Goal: Task Accomplishment & Management: Manage account settings

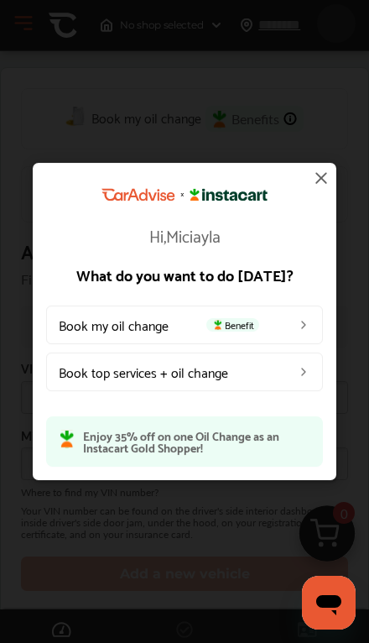
click at [280, 321] on link "Book my oil change Benefit" at bounding box center [184, 325] width 277 height 39
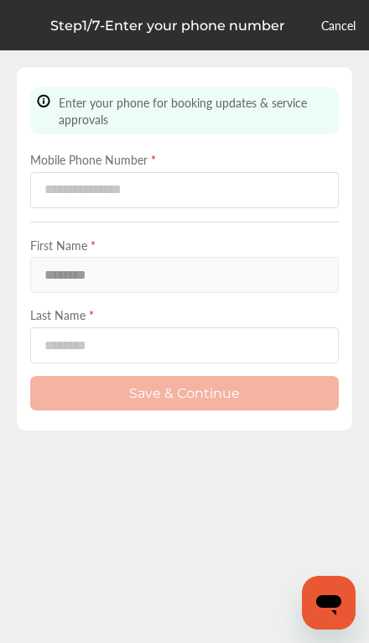
click at [340, 22] on link "Cancel" at bounding box center [339, 25] width 34 height 17
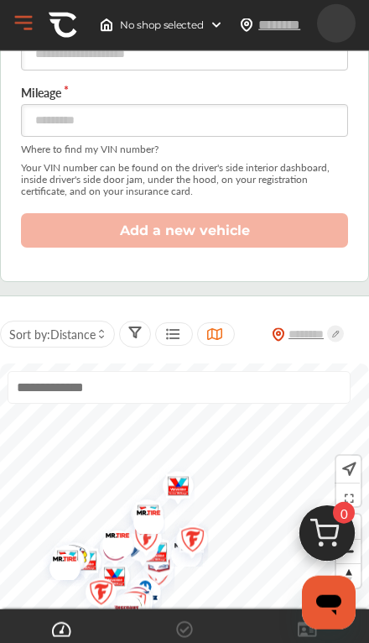
scroll to position [344, 0]
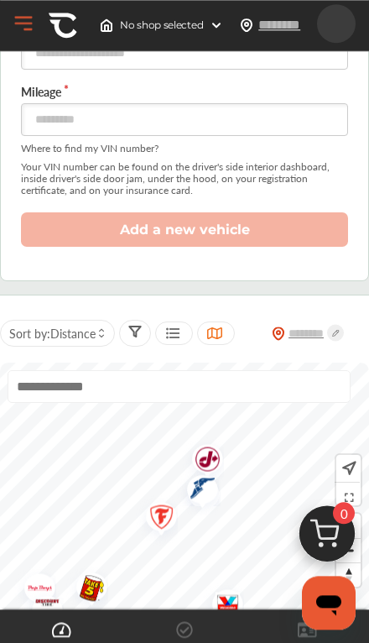
click at [211, 465] on img "Map marker" at bounding box center [202, 462] width 44 height 53
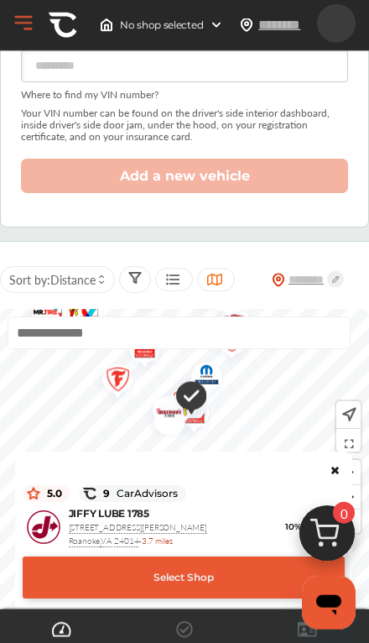
scroll to position [399, 0]
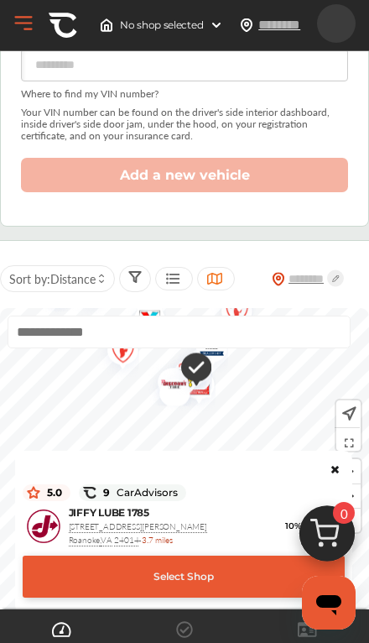
click at [330, 478] on div at bounding box center [184, 476] width 322 height 8
click at [330, 472] on icon at bounding box center [335, 467] width 12 height 10
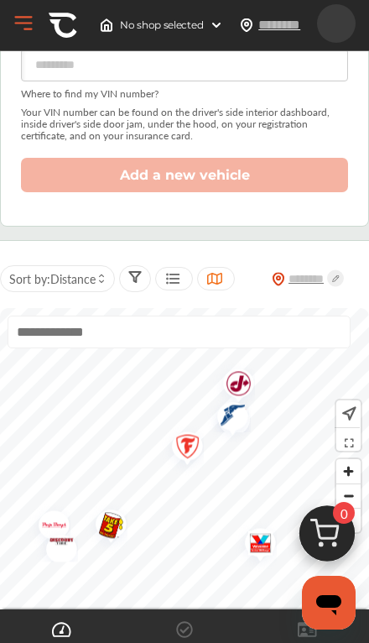
click at [189, 455] on img "Map marker" at bounding box center [182, 449] width 44 height 53
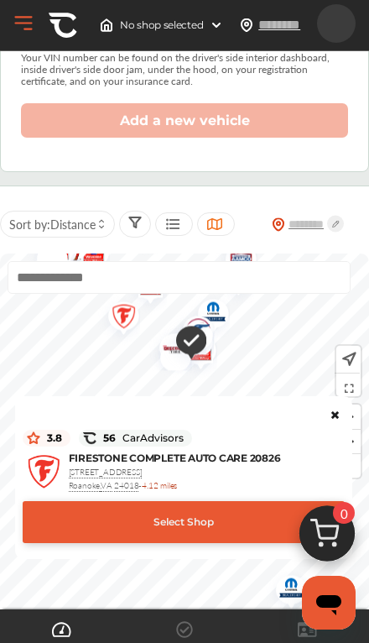
scroll to position [468, 0]
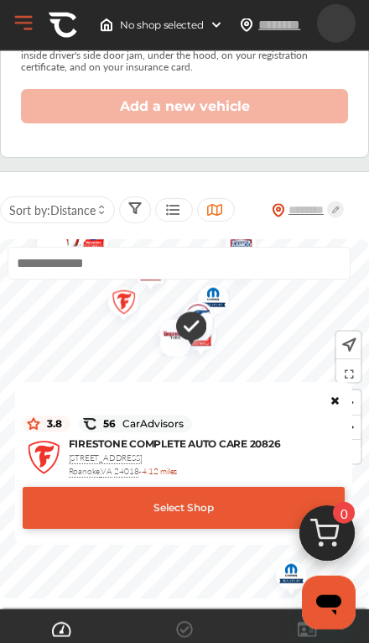
click at [337, 403] on icon at bounding box center [335, 398] width 12 height 10
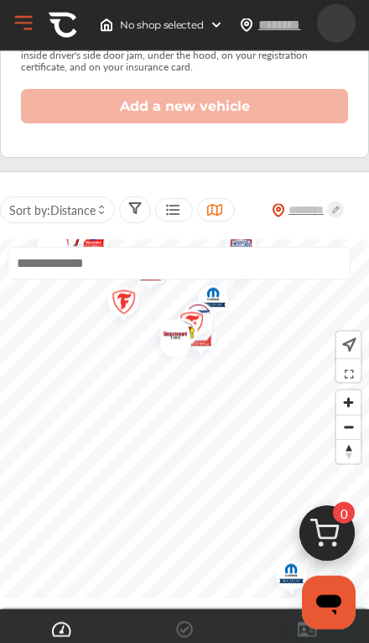
scroll to position [468, 0]
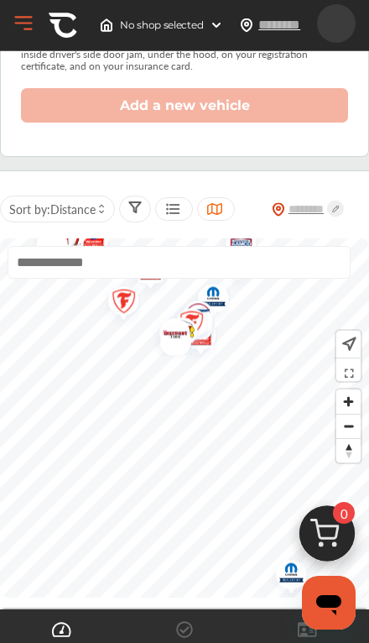
click at [174, 348] on img "Map marker" at bounding box center [170, 338] width 44 height 36
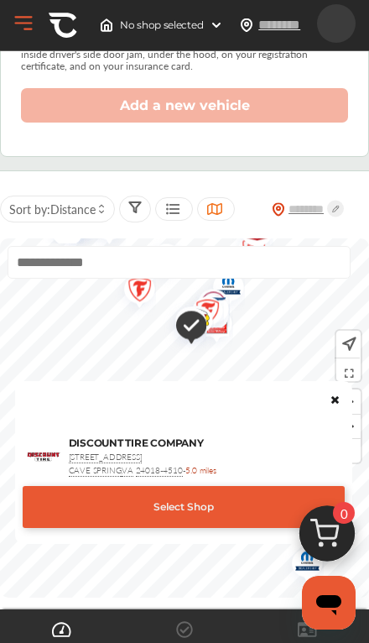
click at [334, 402] on icon at bounding box center [335, 397] width 12 height 10
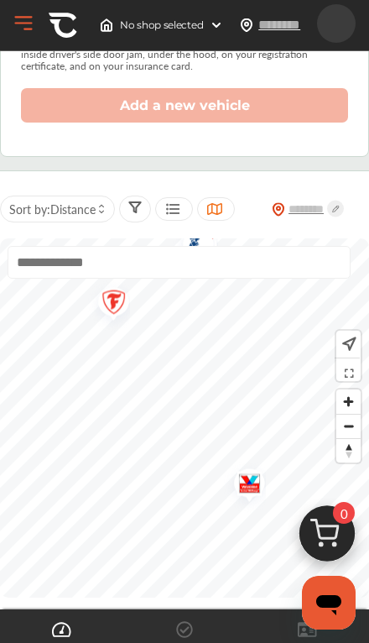
click at [252, 499] on img "Map marker" at bounding box center [244, 486] width 44 height 53
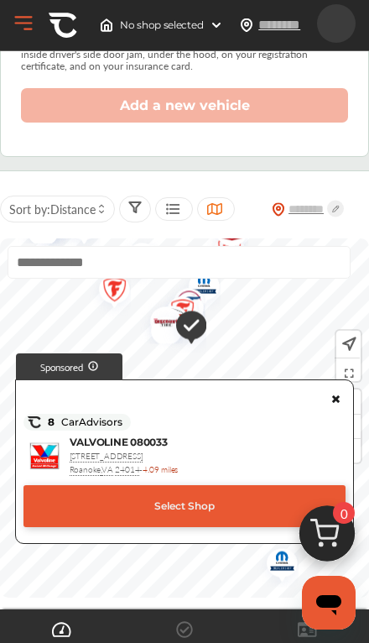
click at [334, 401] on icon at bounding box center [336, 396] width 12 height 10
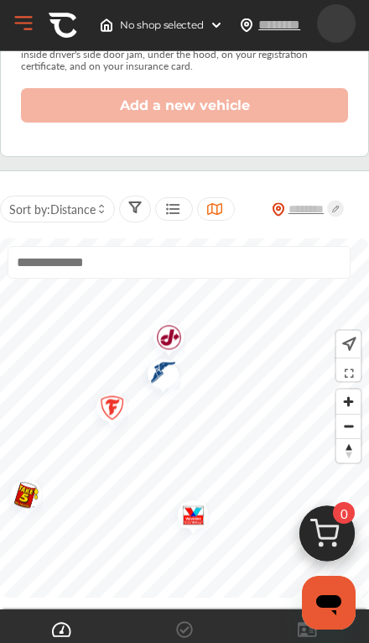
click at [163, 346] on img "Map marker" at bounding box center [163, 340] width 44 height 53
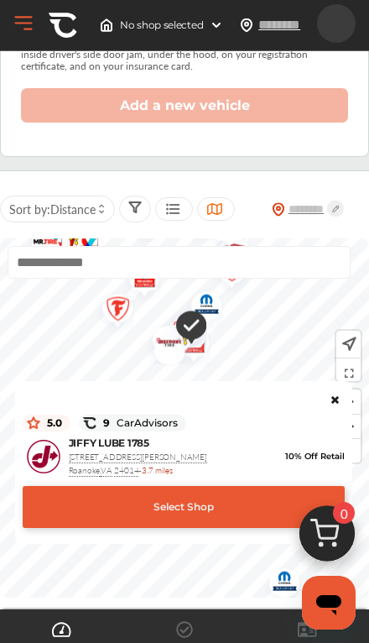
click at [335, 402] on icon at bounding box center [335, 397] width 12 height 10
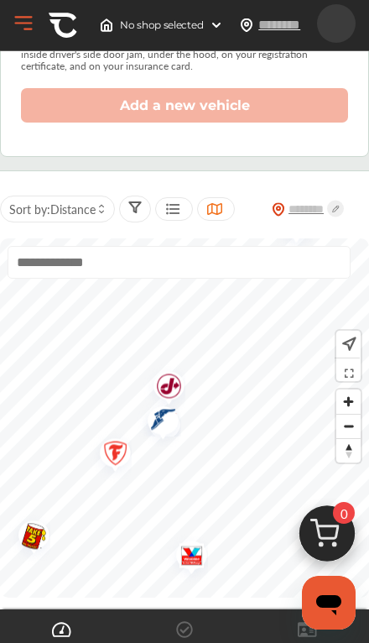
click at [168, 427] on img "Map marker" at bounding box center [157, 423] width 44 height 50
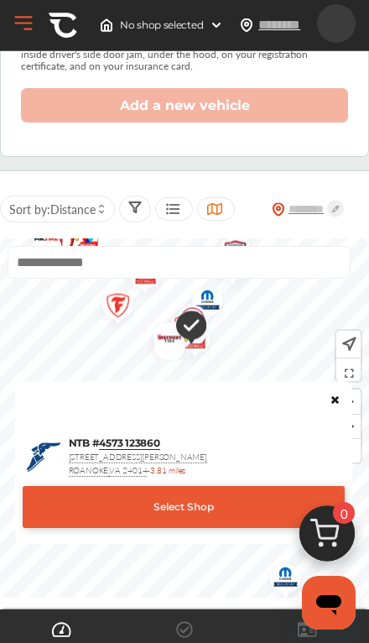
click at [333, 402] on icon at bounding box center [335, 397] width 12 height 10
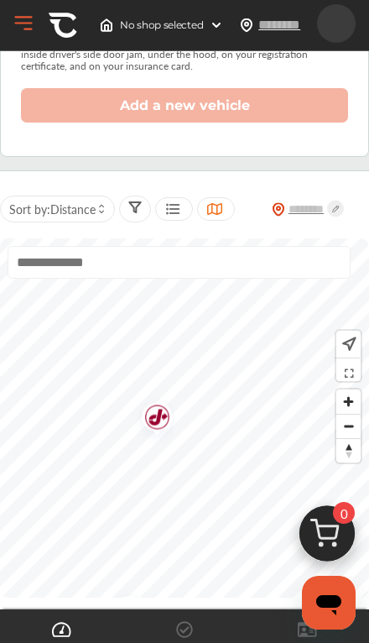
click at [161, 420] on img "Map marker" at bounding box center [151, 420] width 44 height 53
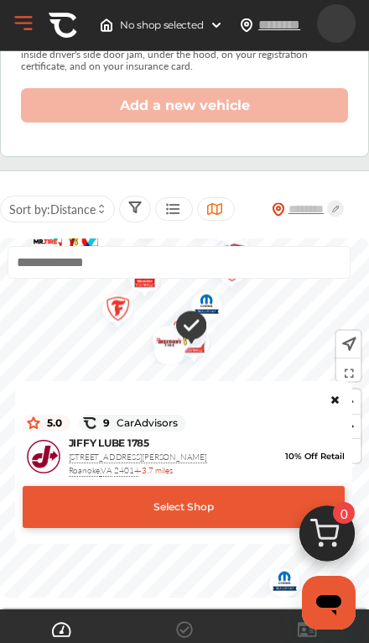
click at [332, 402] on icon at bounding box center [335, 397] width 12 height 10
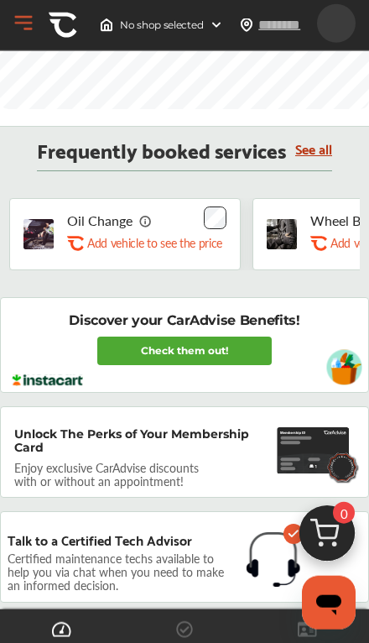
scroll to position [959, 0]
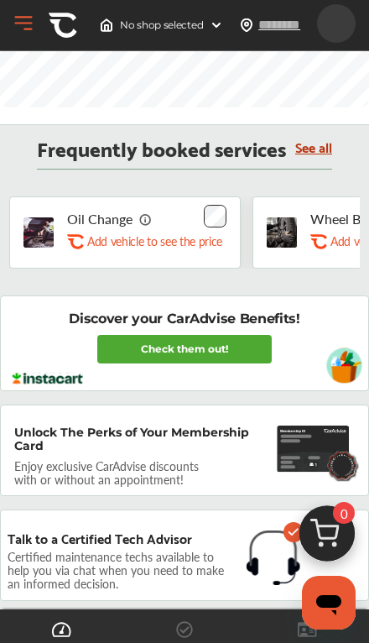
click at [216, 354] on link "Check them out!" at bounding box center [184, 349] width 175 height 29
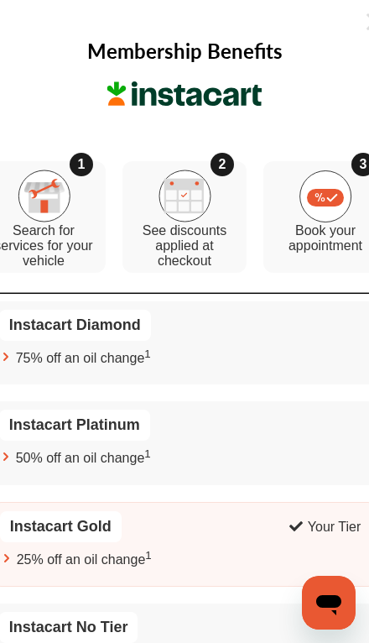
scroll to position [821, 0]
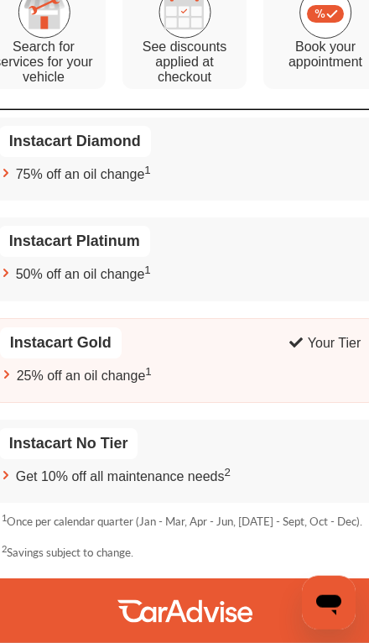
click at [99, 610] on div at bounding box center [184, 610] width 431 height 65
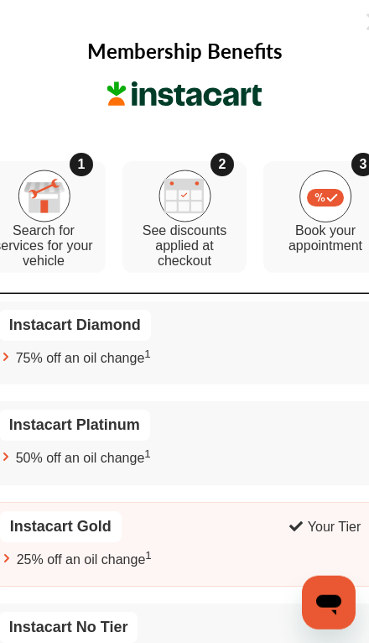
scroll to position [168, 0]
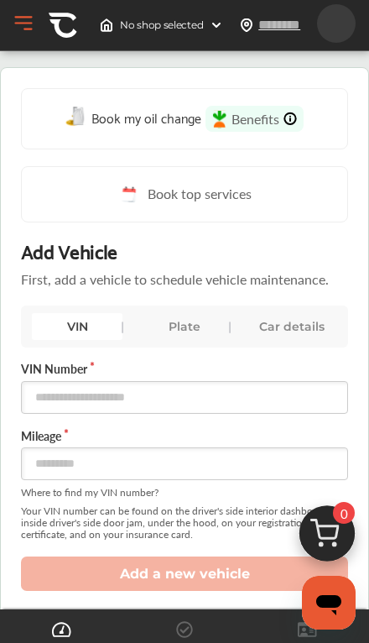
click at [295, 327] on div "Car details" at bounding box center [292, 326] width 91 height 27
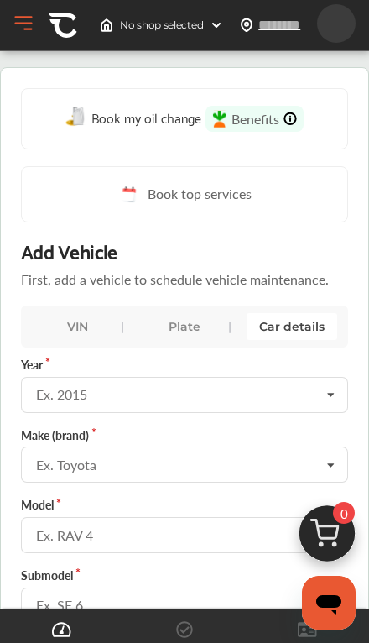
click at [64, 319] on div "VIN" at bounding box center [77, 326] width 91 height 27
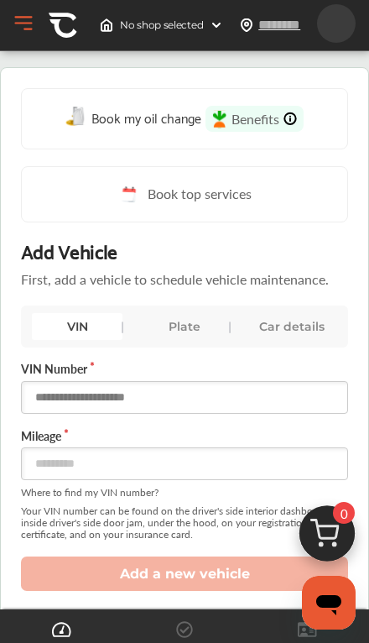
click at [224, 404] on input "text" at bounding box center [184, 397] width 327 height 33
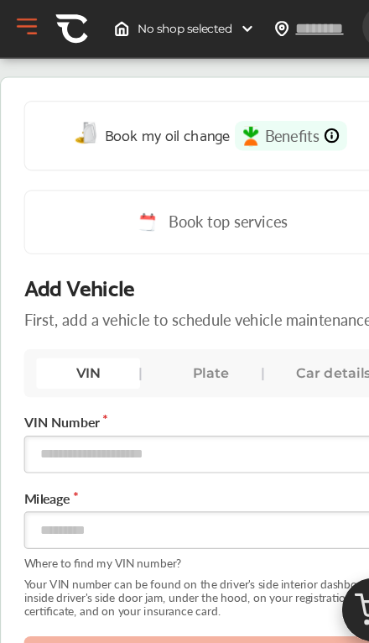
click at [12, 24] on button "Open Menu" at bounding box center [23, 23] width 25 height 25
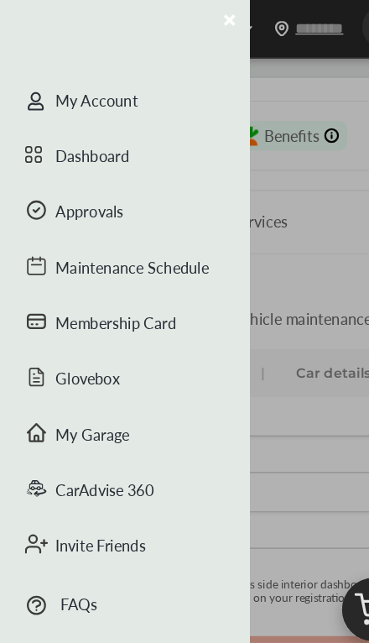
click at [146, 92] on div "My Account" at bounding box center [109, 89] width 218 height 49
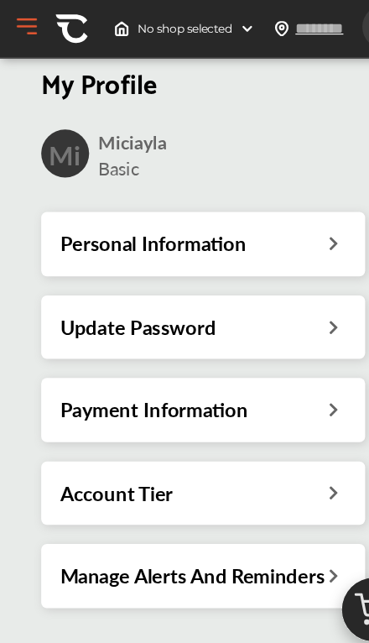
click at [210, 214] on h3 "Personal Information" at bounding box center [134, 213] width 163 height 22
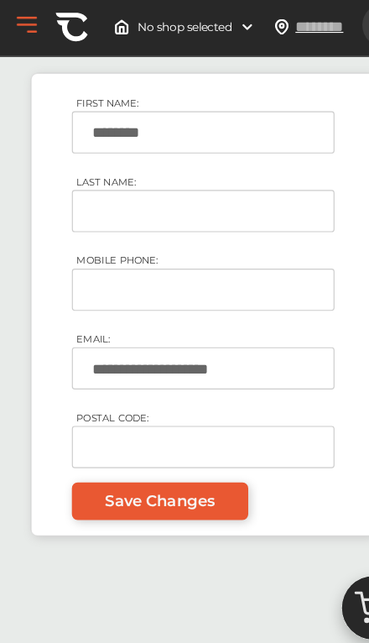
scroll to position [52, 0]
click at [221, 266] on input "MOBILE PHONE:" at bounding box center [178, 254] width 230 height 37
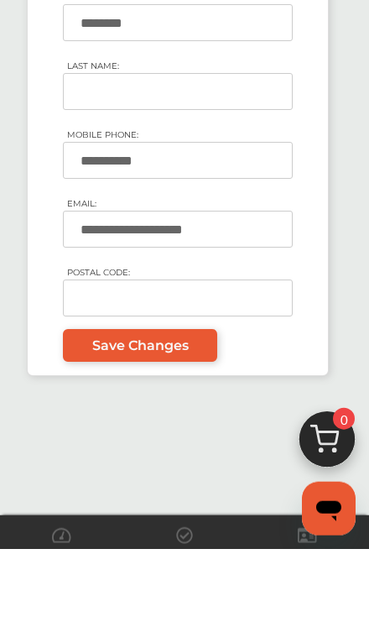
type input "**********"
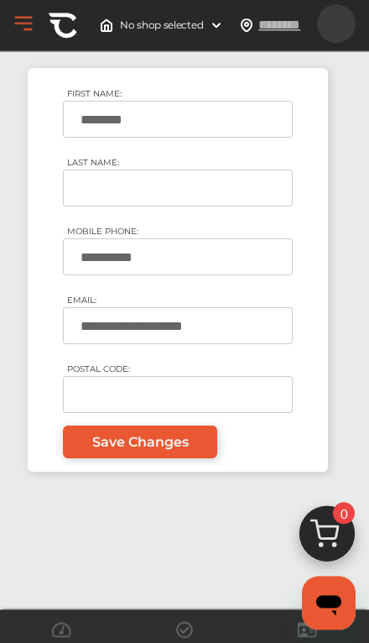
scroll to position [48, 0]
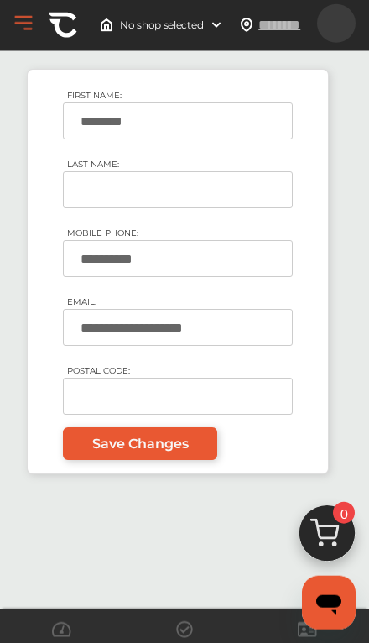
click at [243, 196] on input "LAST NAME:" at bounding box center [178, 189] width 230 height 37
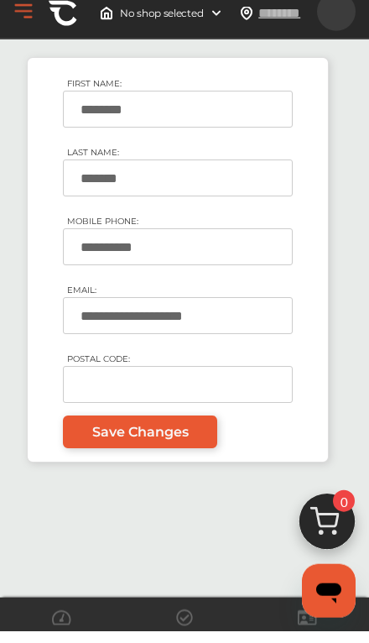
scroll to position [60, 0]
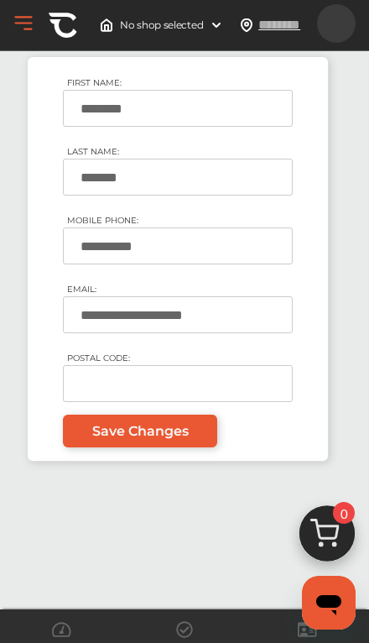
type input "*******"
click at [263, 402] on input "POSTAL CODE:" at bounding box center [178, 383] width 230 height 37
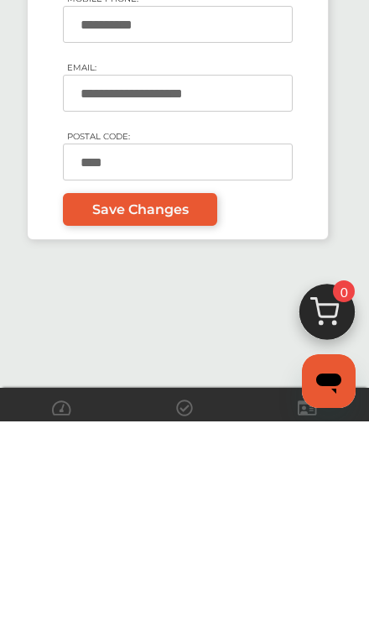
type input "*****"
click at [180, 423] on span "Save Changes" at bounding box center [140, 431] width 97 height 16
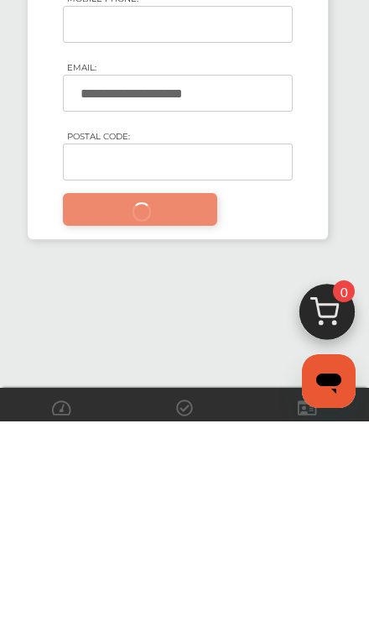
scroll to position [207, 0]
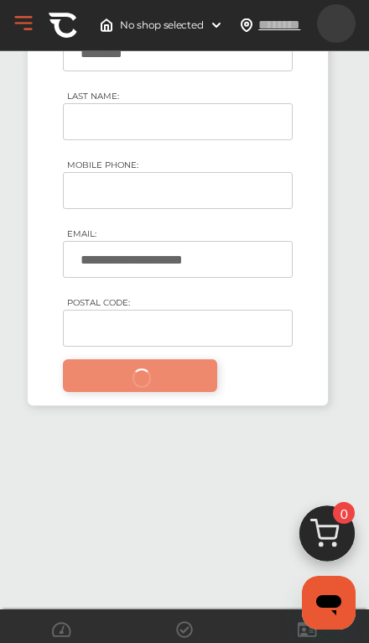
type input "*****"
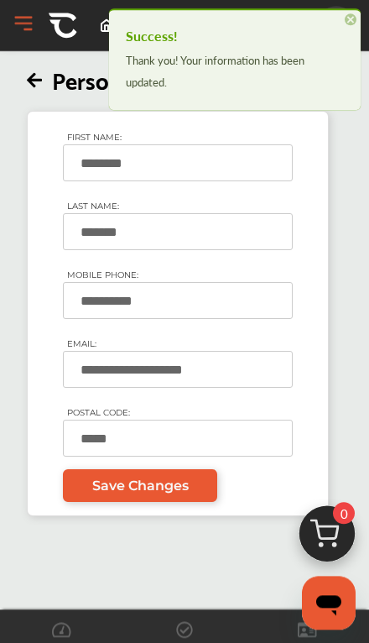
scroll to position [0, 0]
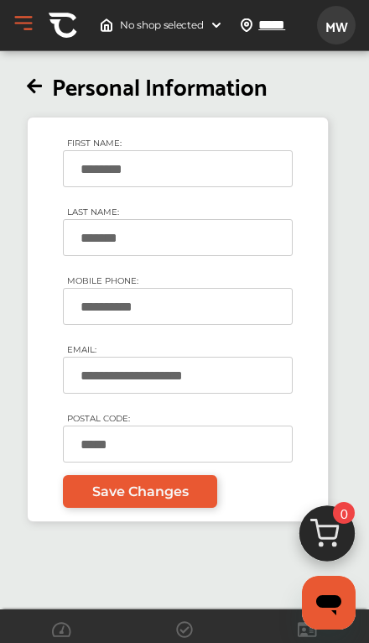
click at [30, 92] on icon at bounding box center [34, 87] width 15 height 18
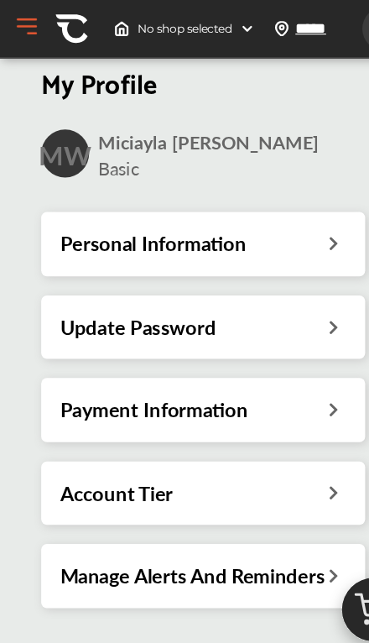
click at [184, 358] on h3 "Payment Information" at bounding box center [135, 359] width 165 height 22
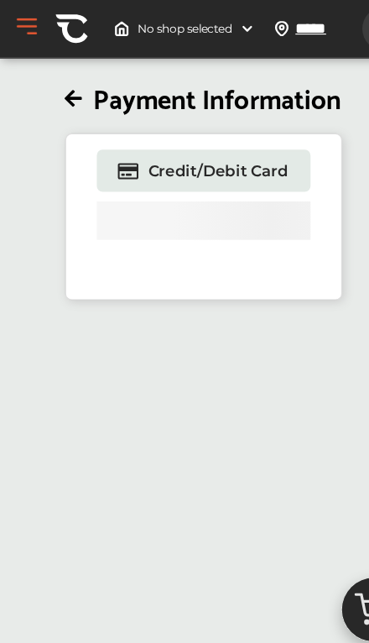
click at [60, 92] on icon at bounding box center [64, 87] width 15 height 18
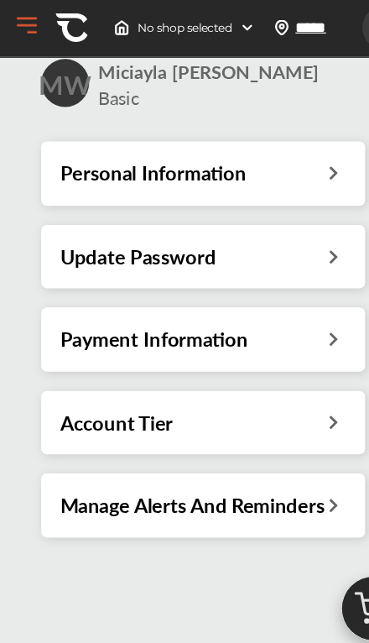
scroll to position [68, 0]
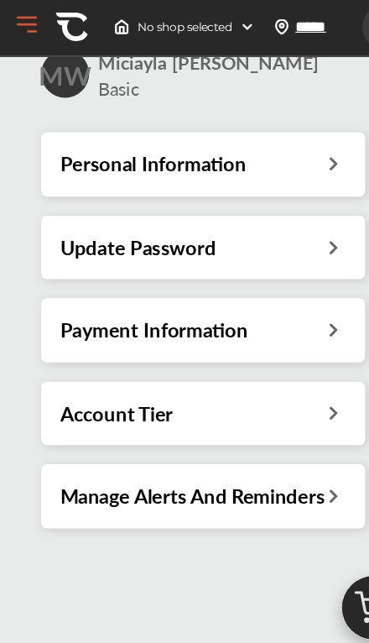
click at [87, 433] on h3 "Manage Alerts And Reminders" at bounding box center [169, 436] width 232 height 22
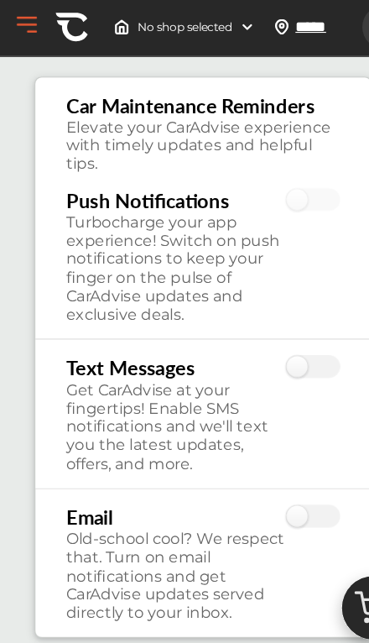
scroll to position [75, 0]
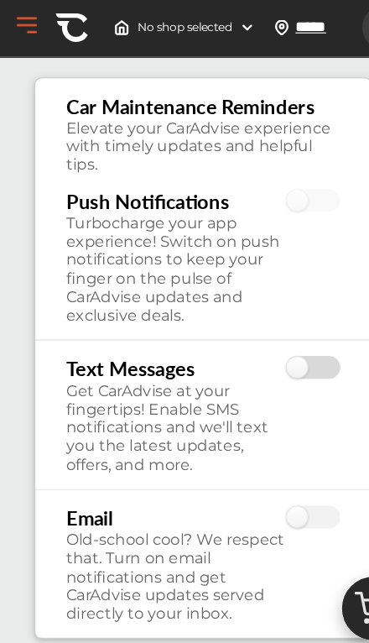
click at [286, 318] on label at bounding box center [274, 323] width 47 height 22
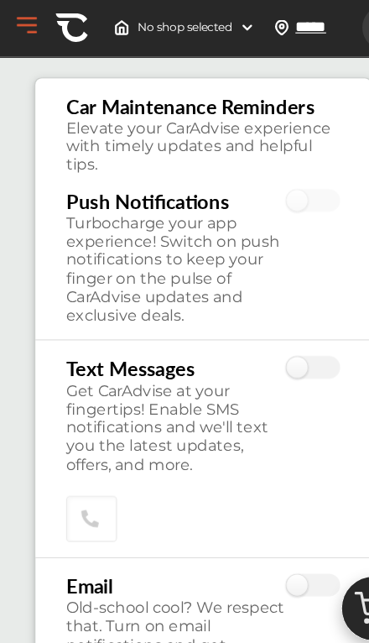
scroll to position [76, 0]
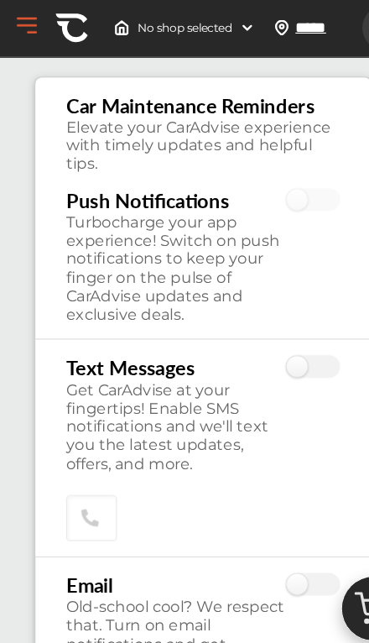
click at [191, 454] on div "**********" at bounding box center [154, 392] width 193 height 162
click at [169, 448] on div "**********" at bounding box center [154, 392] width 193 height 162
click at [74, 449] on div "**********" at bounding box center [78, 454] width 40 height 40
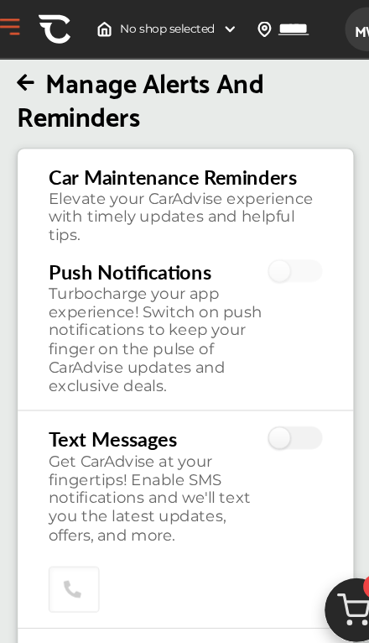
scroll to position [13, 0]
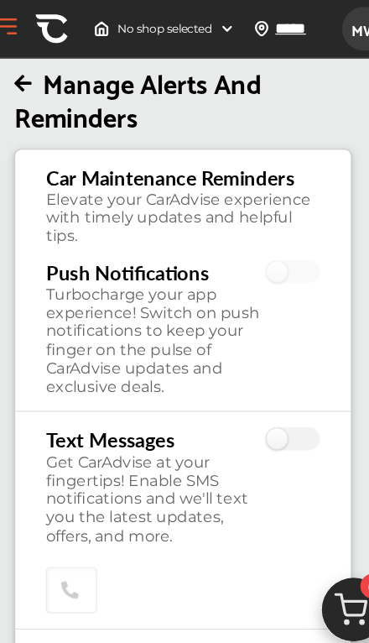
click at [269, 234] on label at bounding box center [274, 239] width 47 height 22
click at [251, 233] on label at bounding box center [274, 239] width 47 height 22
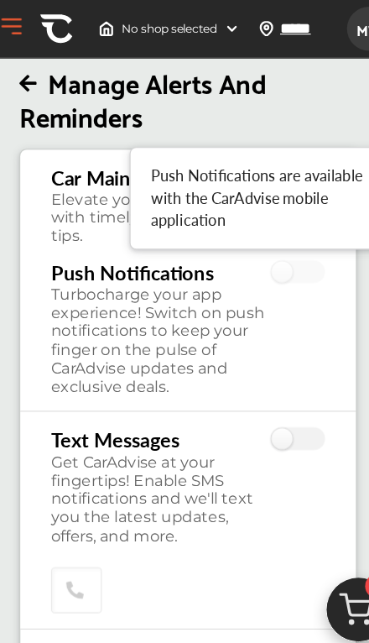
click at [255, 244] on label at bounding box center [274, 239] width 47 height 22
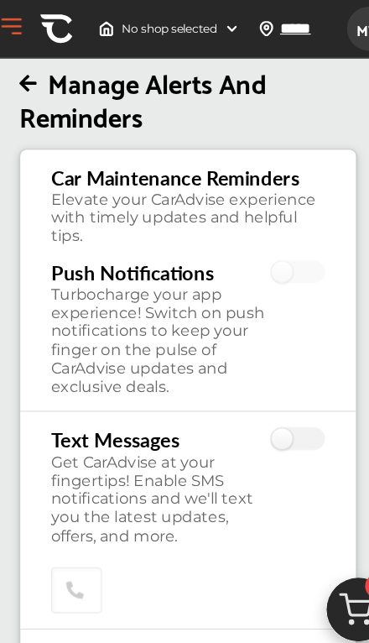
click at [269, 228] on label at bounding box center [274, 239] width 47 height 22
